Goal: Information Seeking & Learning: Check status

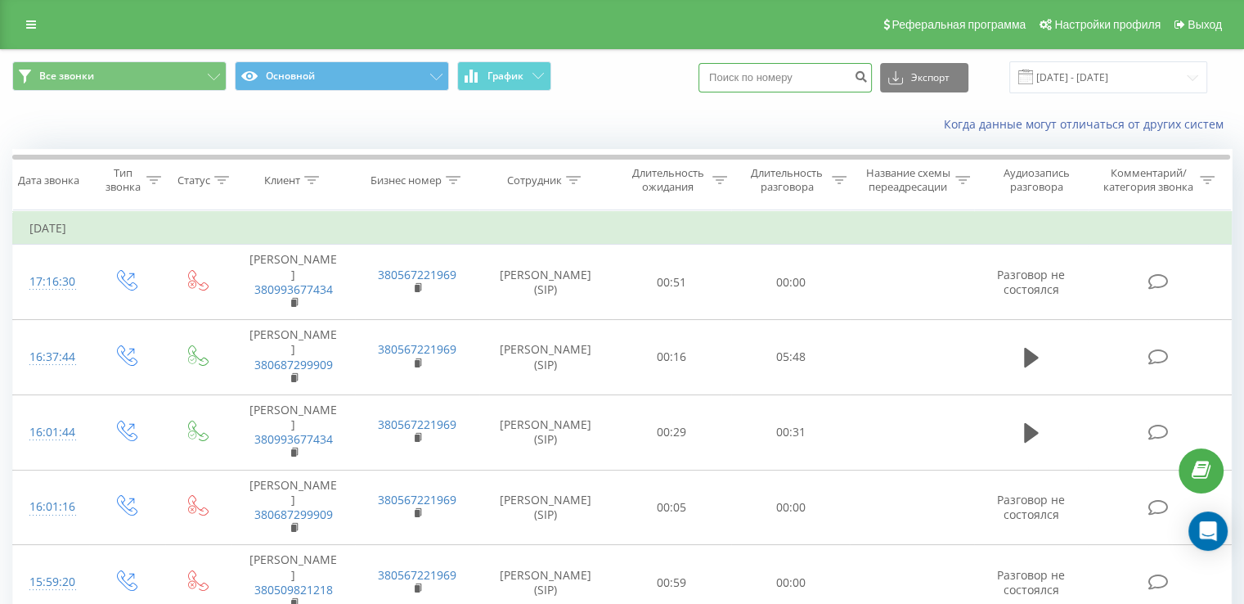
click at [778, 69] on input at bounding box center [784, 77] width 173 height 29
paste input "[PHONE_NUMBER]"
type input "[PHONE_NUMBER]"
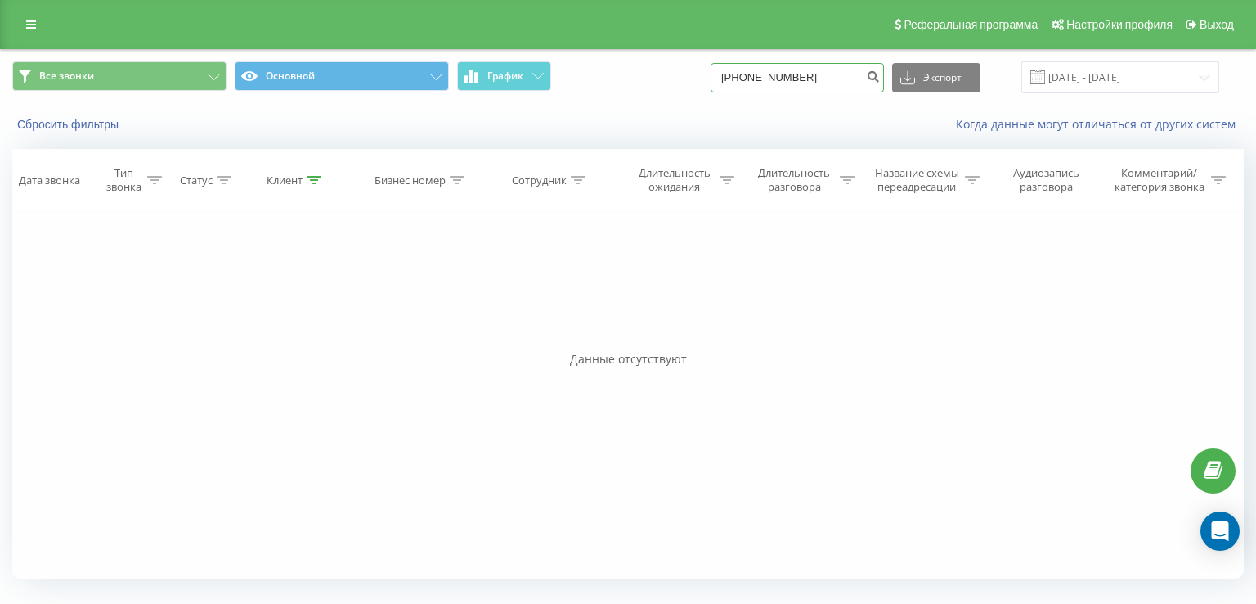
click at [833, 82] on input "+380933638408" at bounding box center [797, 77] width 173 height 29
click at [749, 76] on input "+380933638408" at bounding box center [797, 77] width 173 height 29
type input "380933638408"
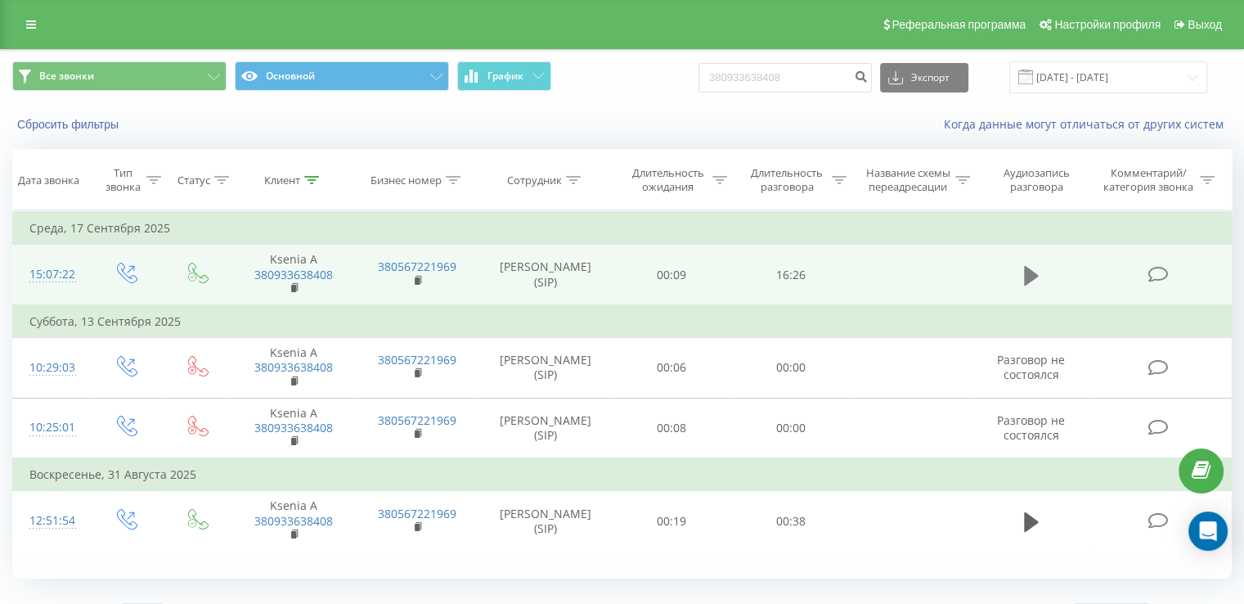
click at [1029, 270] on icon at bounding box center [1031, 275] width 15 height 20
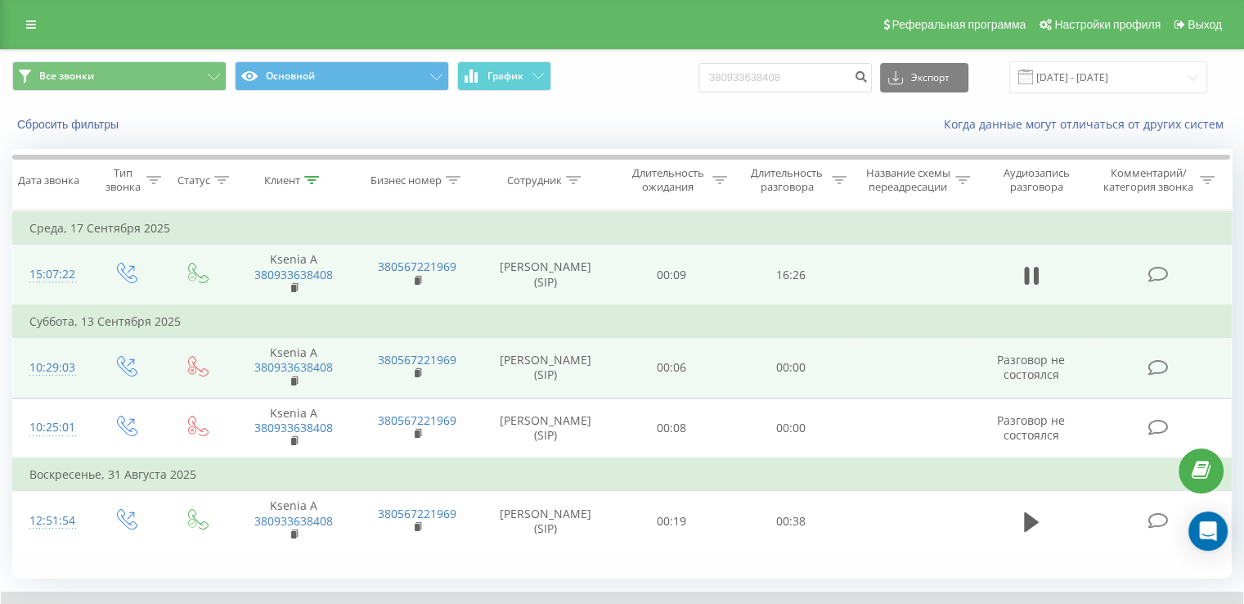
scroll to position [98, 0]
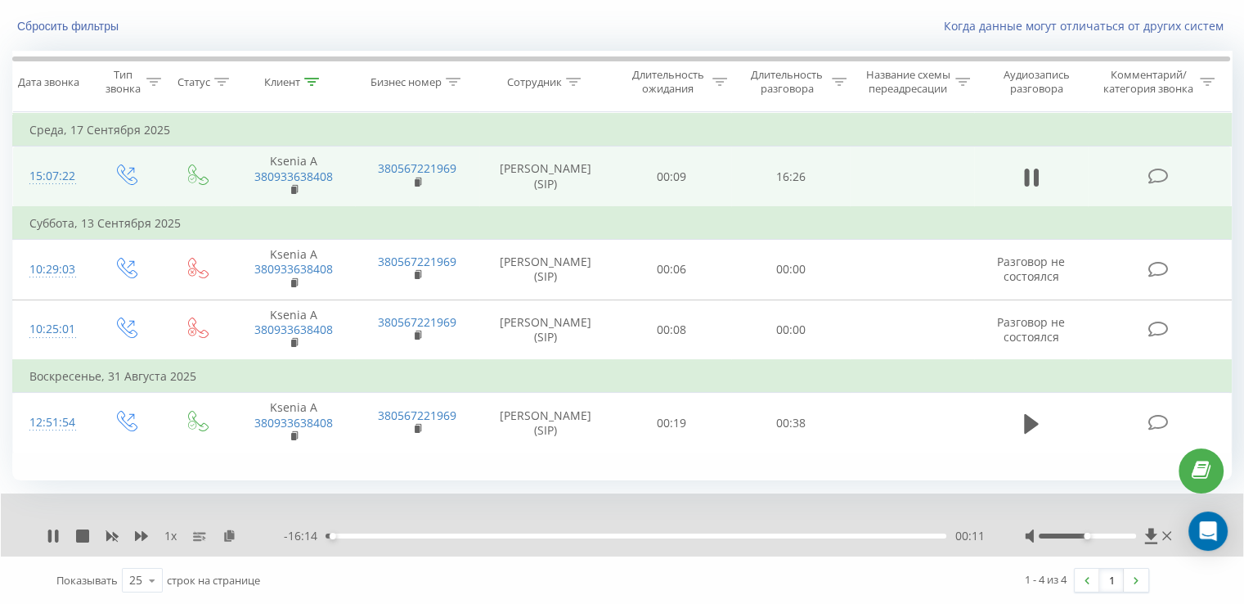
drag, startPoint x: 1092, startPoint y: 540, endPoint x: 1115, endPoint y: 531, distance: 25.4
click at [1115, 531] on div at bounding box center [1100, 535] width 150 height 16
click at [1117, 531] on div at bounding box center [1100, 535] width 150 height 16
click at [1125, 537] on div at bounding box center [1100, 535] width 150 height 16
click at [1128, 535] on div at bounding box center [1087, 535] width 97 height 5
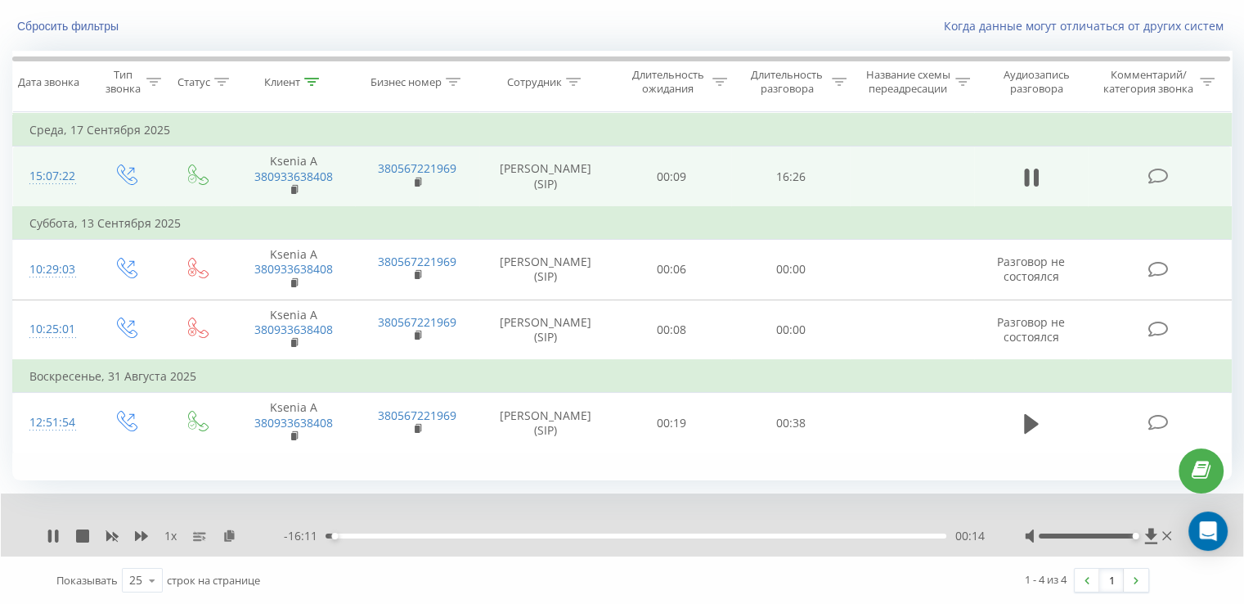
click at [1135, 534] on div at bounding box center [1087, 535] width 97 height 5
click at [356, 534] on div "00:34" at bounding box center [635, 535] width 621 height 5
click at [368, 534] on div "00:49" at bounding box center [635, 535] width 621 height 5
click at [85, 529] on icon at bounding box center [82, 535] width 13 height 13
